Goal: Check status

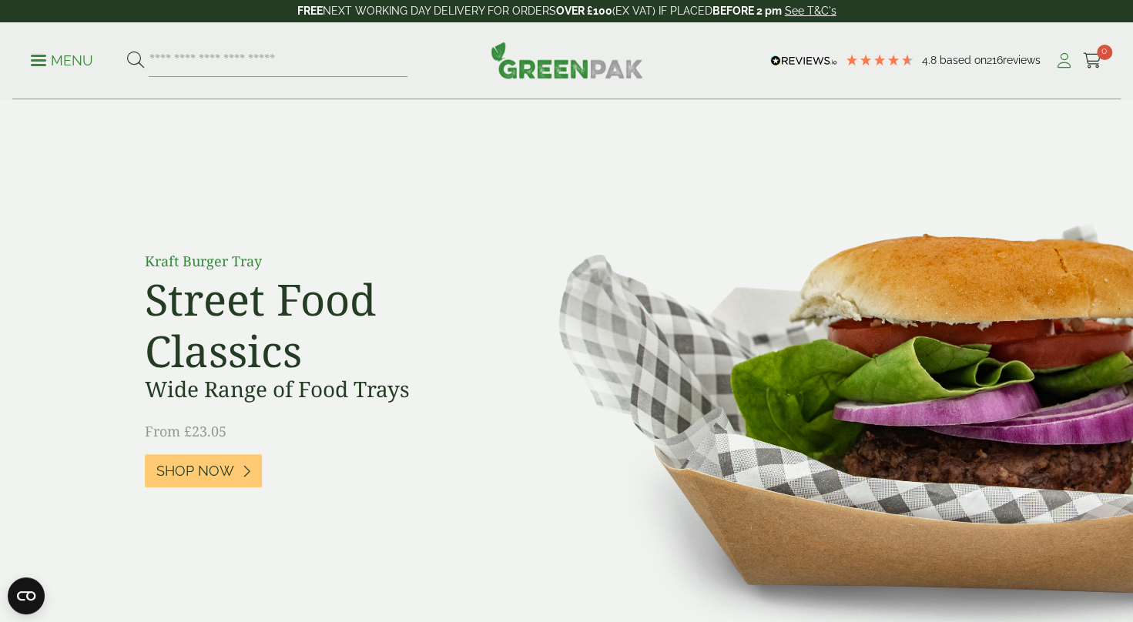
click at [1063, 59] on icon at bounding box center [1063, 60] width 19 height 15
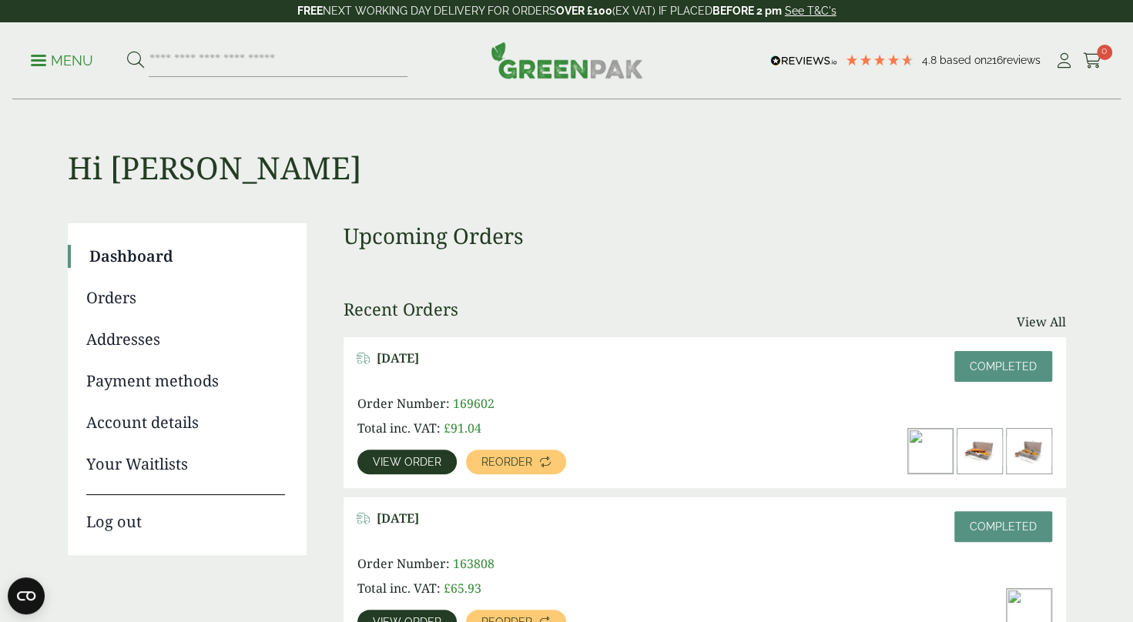
click at [433, 463] on span "View order" at bounding box center [407, 462] width 69 height 11
